Goal: Task Accomplishment & Management: Manage account settings

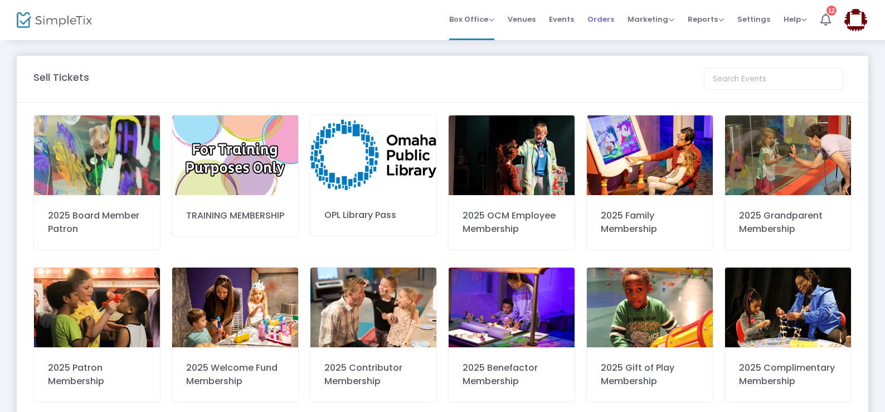
click at [601, 22] on span "Orders" at bounding box center [601, 19] width 27 height 28
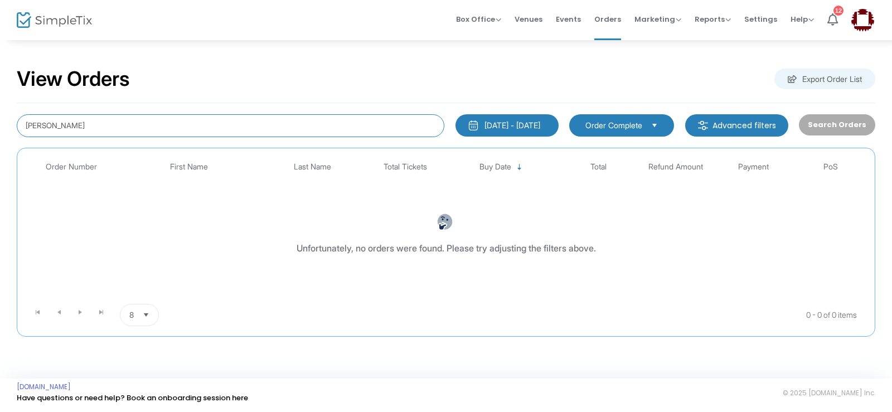
drag, startPoint x: 119, startPoint y: 122, endPoint x: 0, endPoint y: 124, distance: 118.8
click at [0, 124] on div "View Orders Export Order List [PERSON_NAME] [DATE] - [DATE] Last 30 Days [DATE]…" at bounding box center [446, 207] width 892 height 337
click at [30, 126] on input at bounding box center [231, 125] width 428 height 23
type input "[GEOGRAPHIC_DATA]"
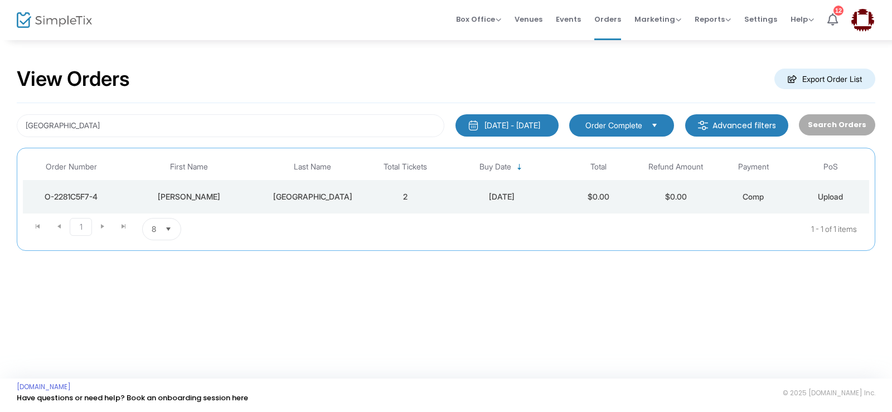
click at [187, 197] on div "[PERSON_NAME]" at bounding box center [189, 196] width 134 height 11
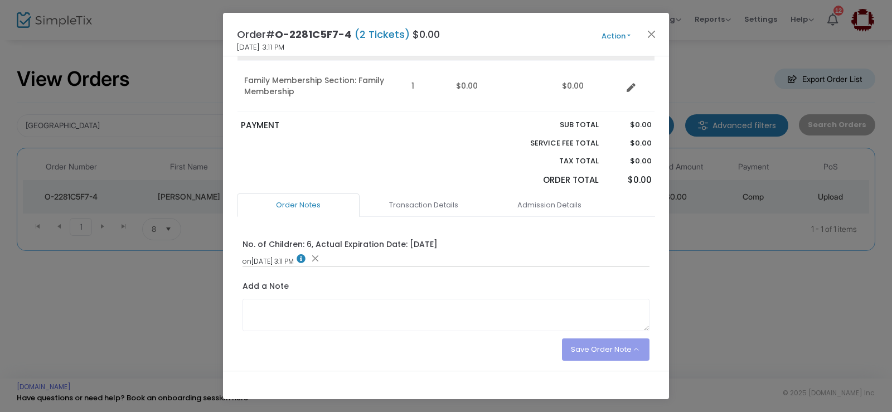
scroll to position [193, 0]
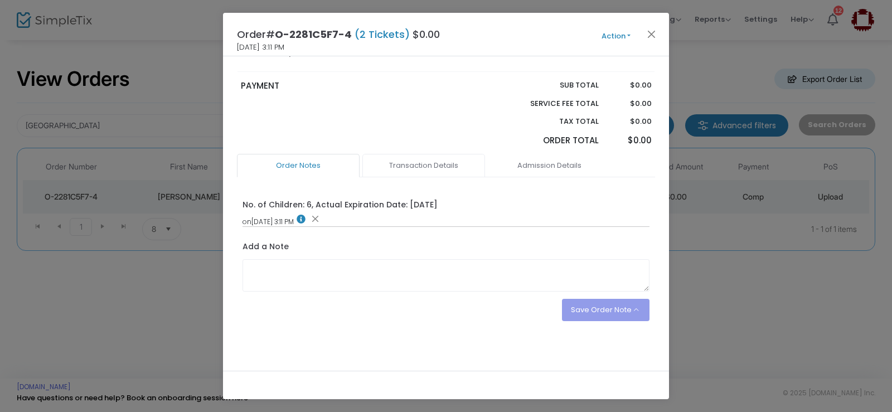
click at [414, 164] on link "Transaction Details" at bounding box center [423, 165] width 123 height 23
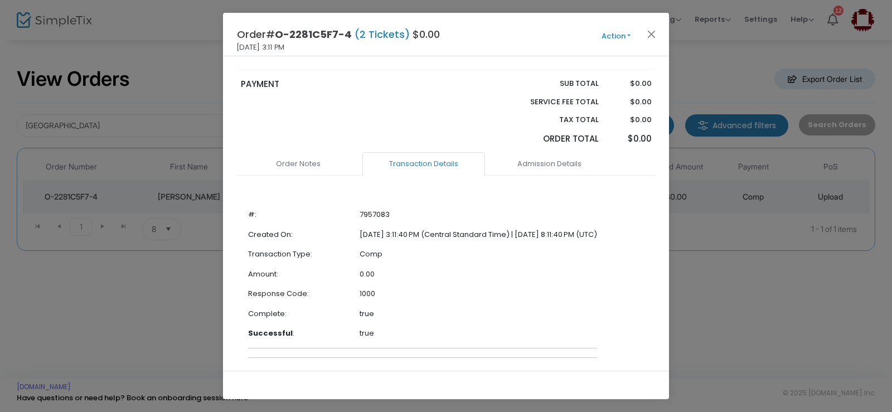
scroll to position [177, 0]
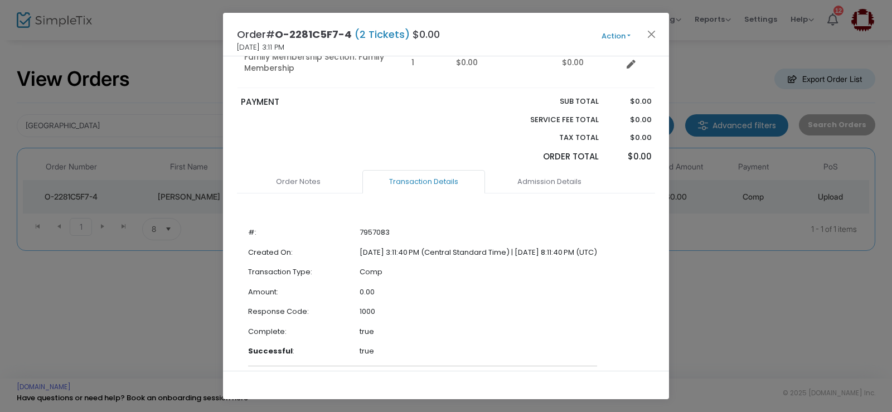
click at [316, 167] on div "PAYMENT" at bounding box center [340, 133] width 211 height 74
click at [306, 182] on link "Order Notes" at bounding box center [298, 181] width 123 height 23
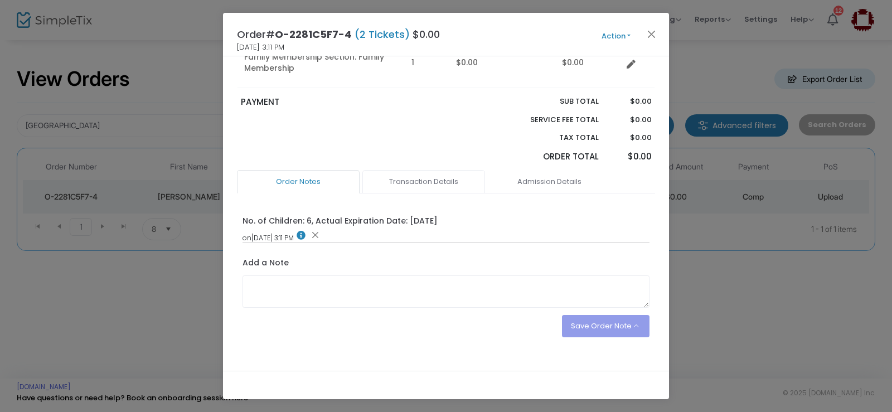
click at [421, 181] on link "Transaction Details" at bounding box center [423, 181] width 123 height 23
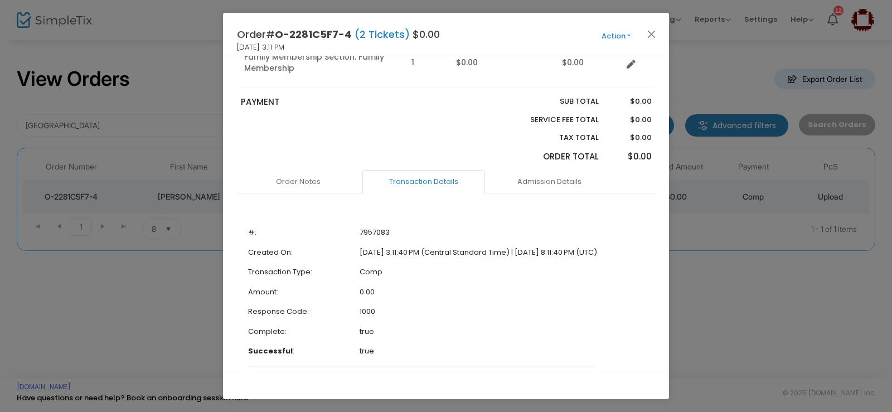
click at [434, 155] on div "PAYMENT" at bounding box center [340, 133] width 211 height 74
click at [333, 186] on link "Order Notes" at bounding box center [298, 181] width 123 height 23
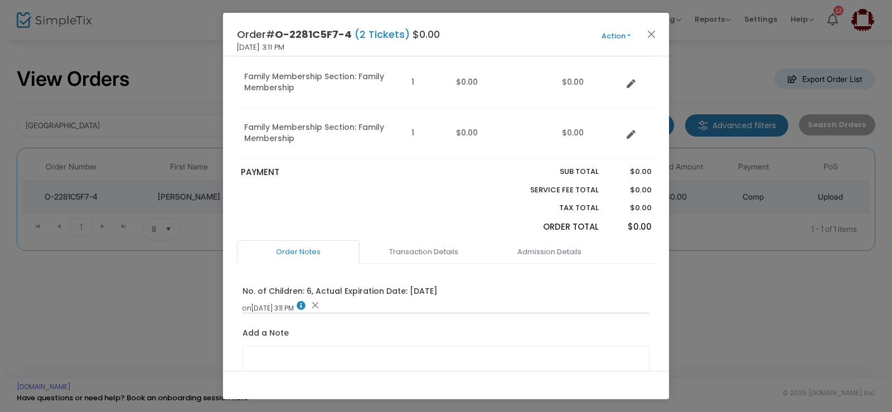
scroll to position [9, 0]
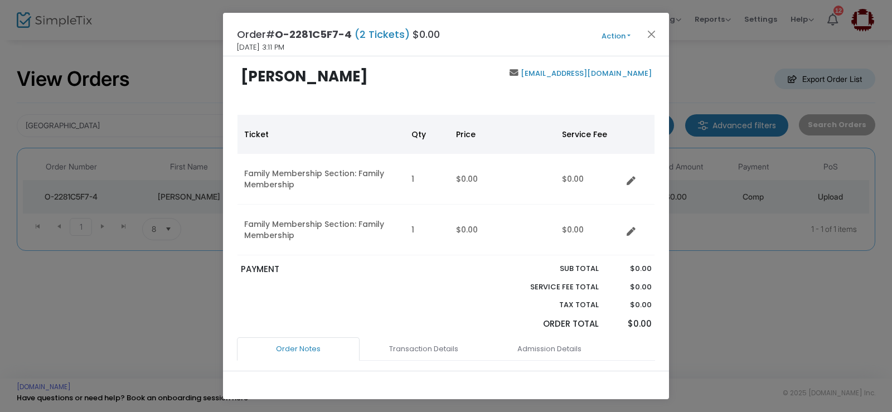
click at [607, 35] on button "Action" at bounding box center [616, 36] width 67 height 12
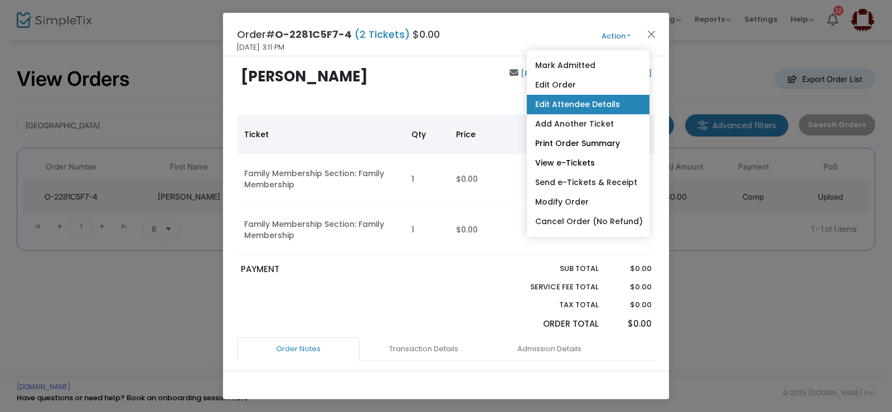
click at [573, 105] on link "Edit Attendee Details" at bounding box center [588, 105] width 123 height 20
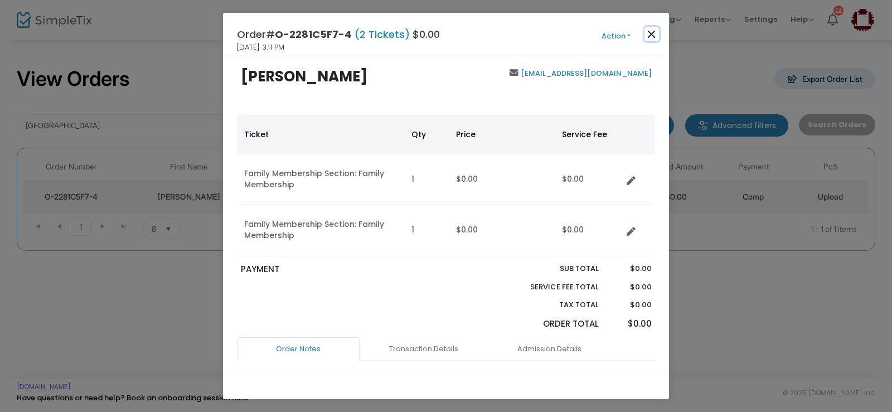
click at [651, 33] on button "Close" at bounding box center [652, 34] width 14 height 14
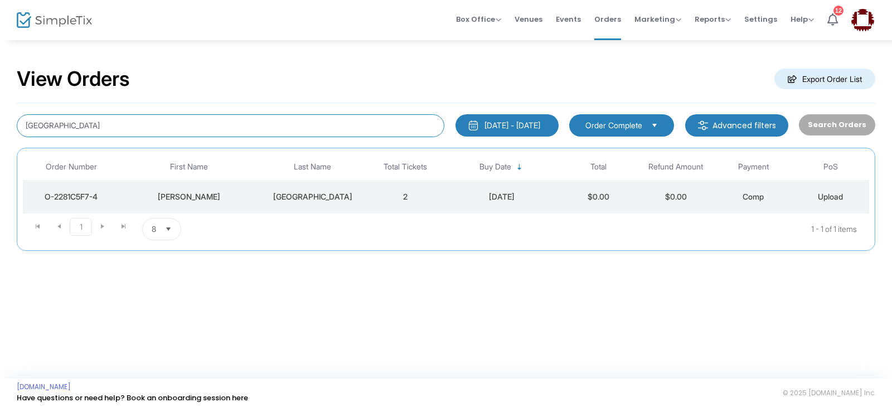
click at [133, 133] on input "[GEOGRAPHIC_DATA]" at bounding box center [231, 125] width 428 height 23
drag, startPoint x: 133, startPoint y: 133, endPoint x: 22, endPoint y: 137, distance: 110.5
click at [22, 137] on div "[PERSON_NAME] [DATE] - [DATE] Last 30 Days [DATE] [DATE] This week This Month L…" at bounding box center [446, 177] width 859 height 148
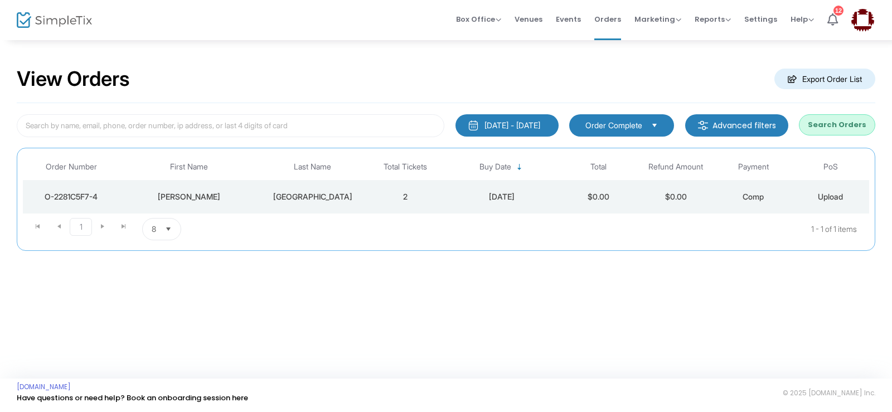
click at [272, 70] on div "View Orders Export Order List" at bounding box center [446, 79] width 859 height 47
